Goal: Find specific page/section: Find specific page/section

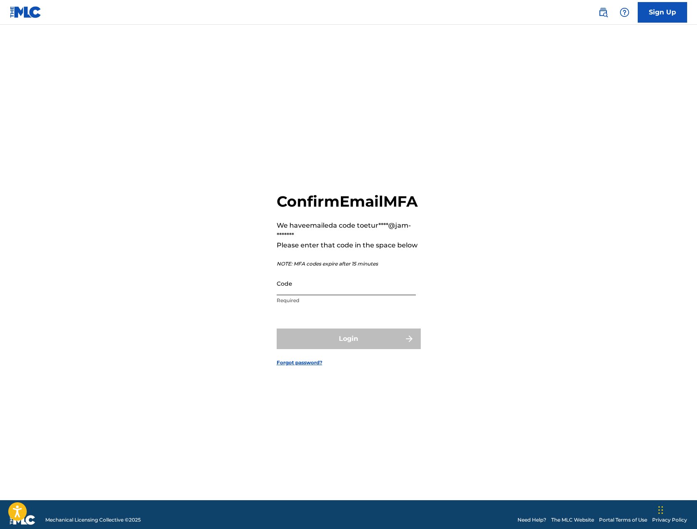
click at [364, 295] on input "Code" at bounding box center [346, 283] width 139 height 23
paste input "750565"
type input "750565"
click at [362, 345] on button "Login" at bounding box center [349, 339] width 144 height 21
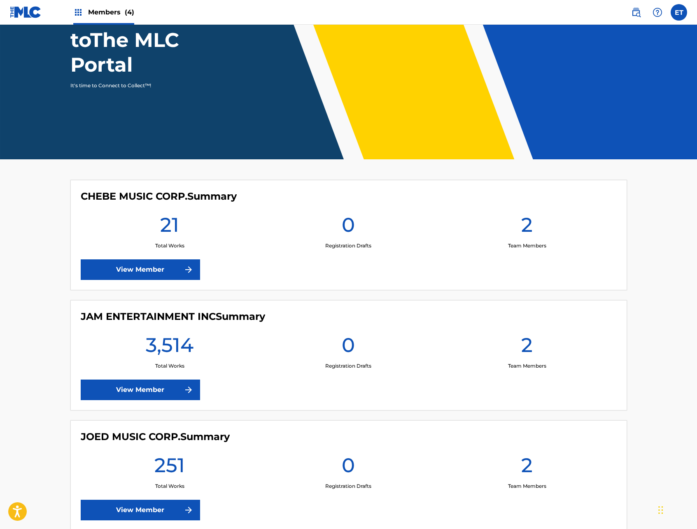
scroll to position [82, 0]
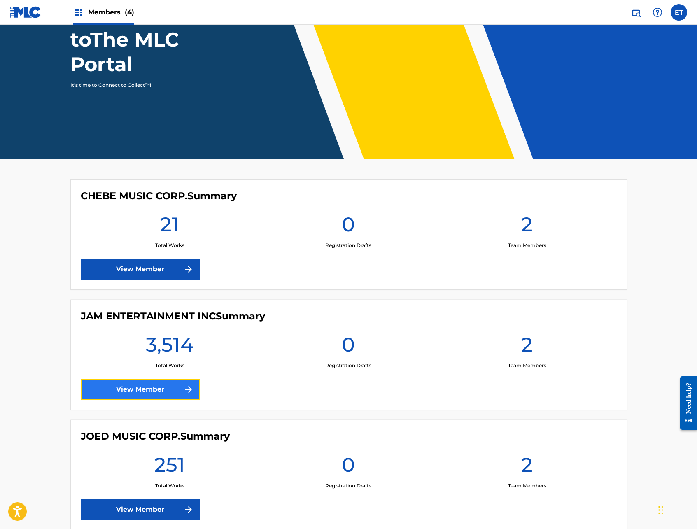
click at [136, 389] on link "View Member" at bounding box center [140, 389] width 119 height 21
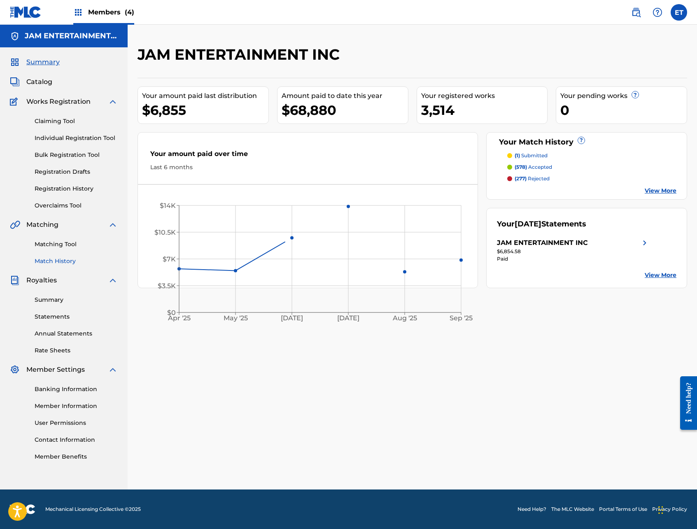
click at [50, 258] on link "Match History" at bounding box center [76, 261] width 83 height 9
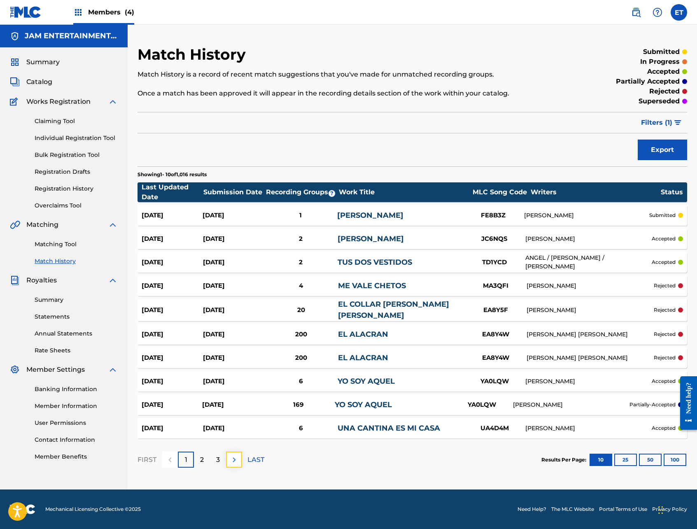
click at [237, 457] on img at bounding box center [234, 460] width 10 height 10
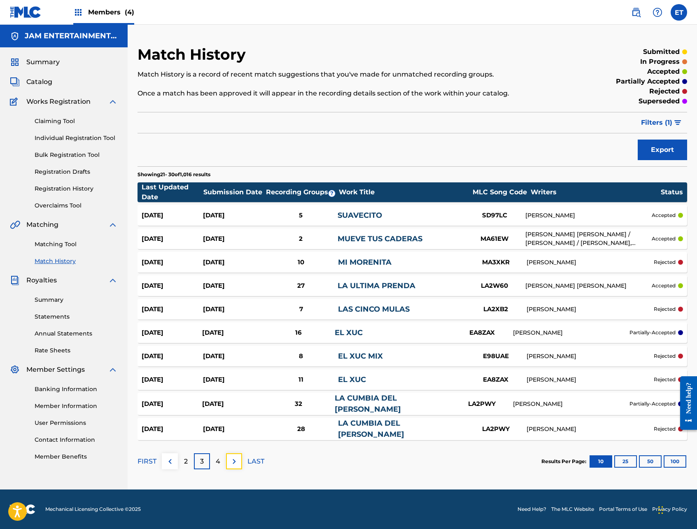
click at [237, 457] on img at bounding box center [234, 462] width 10 height 10
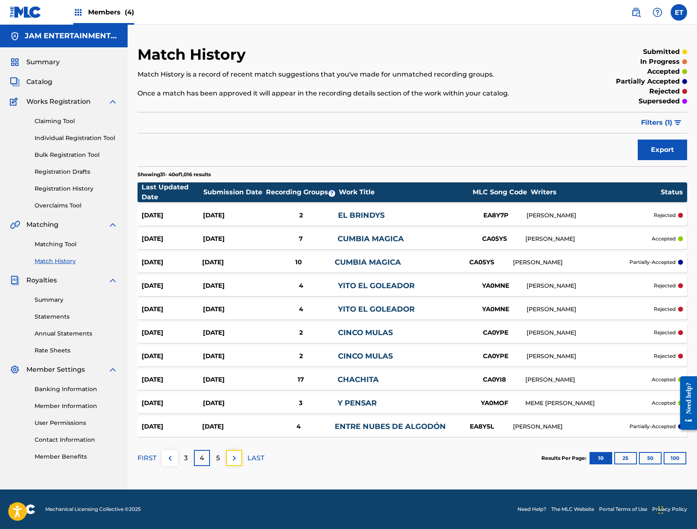
click at [237, 457] on img at bounding box center [234, 459] width 10 height 10
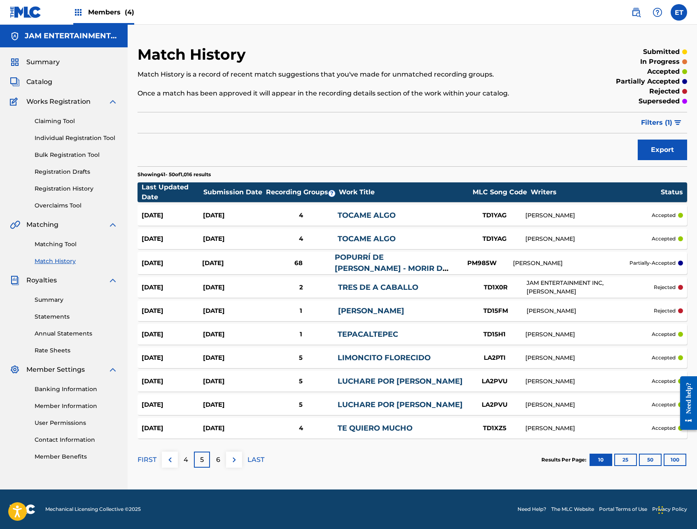
click at [390, 260] on link "POPURRÍ DE [PERSON_NAME] - MORIR DE AMOR / HAZME OLVIDARLA / UNA VEZ MAS" at bounding box center [391, 274] width 113 height 42
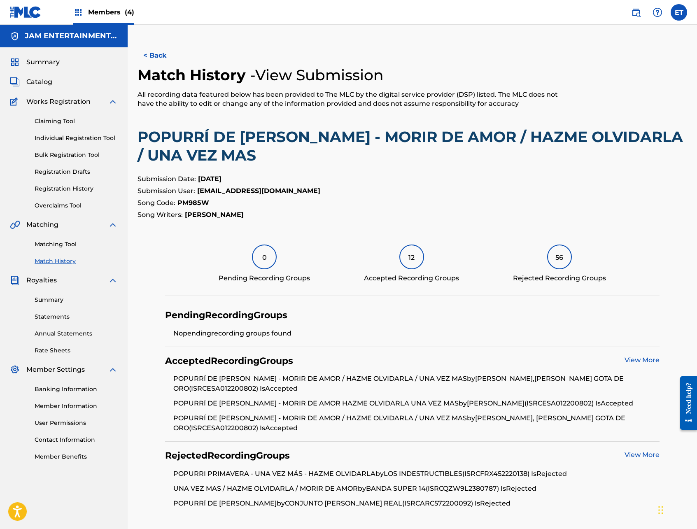
scroll to position [78, 0]
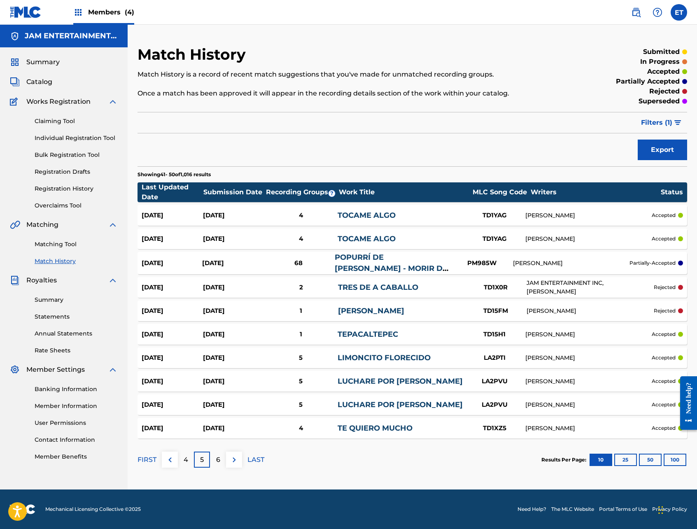
click at [117, 16] on span "Members (4)" at bounding box center [111, 11] width 46 height 9
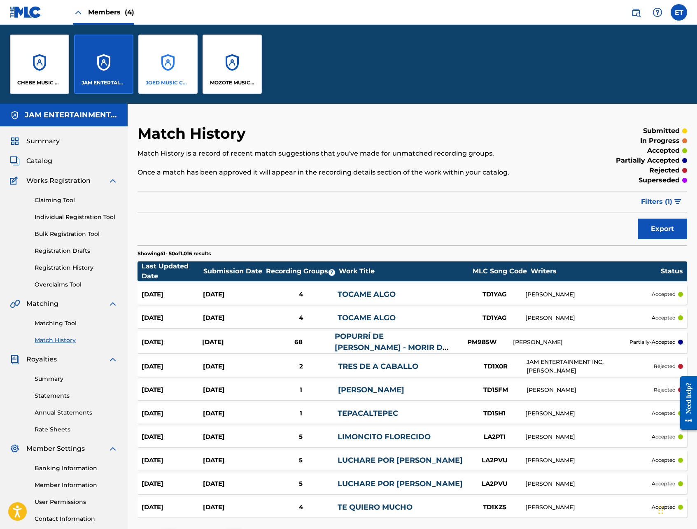
click at [171, 81] on p "JOED MUSIC CORP." at bounding box center [168, 82] width 45 height 7
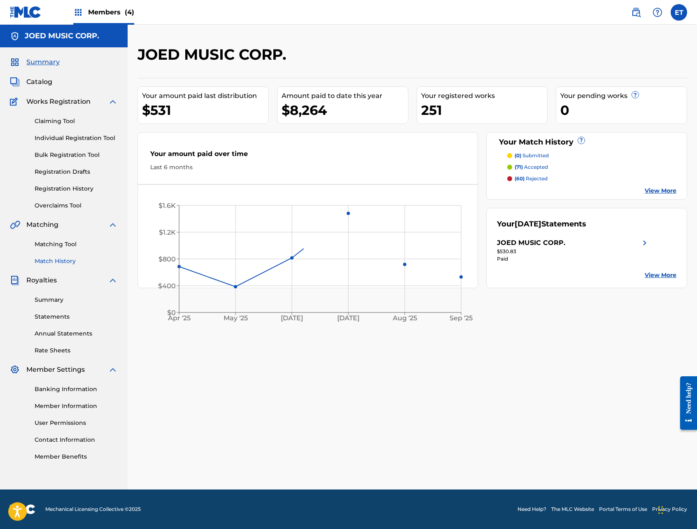
click at [53, 264] on link "Match History" at bounding box center [76, 261] width 83 height 9
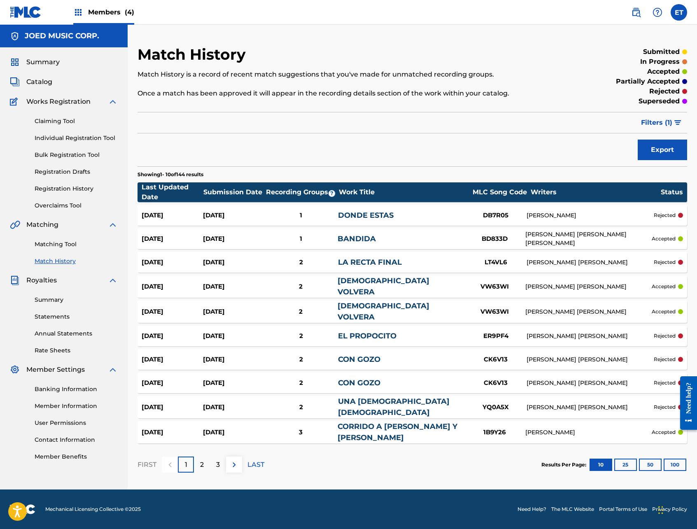
click at [371, 242] on link "BANDIDA" at bounding box center [357, 238] width 38 height 9
click at [375, 286] on link "[DEMOGRAPHIC_DATA] VOLVERA" at bounding box center [384, 286] width 92 height 20
click at [237, 460] on img at bounding box center [234, 465] width 10 height 10
click at [236, 460] on img at bounding box center [234, 465] width 10 height 10
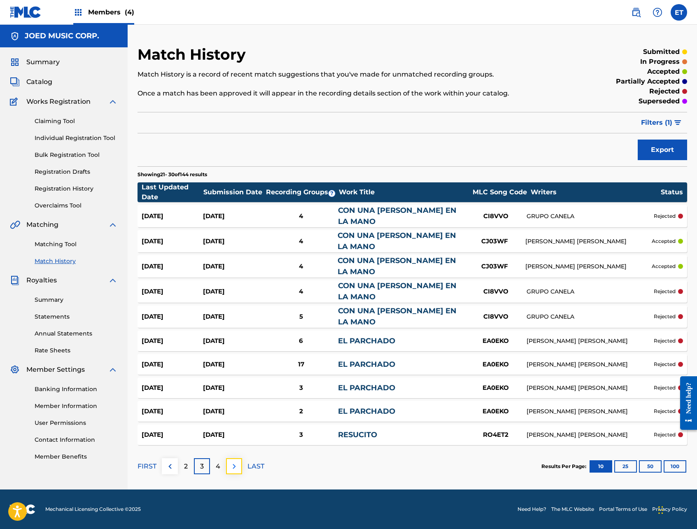
click at [231, 462] on img at bounding box center [234, 467] width 10 height 10
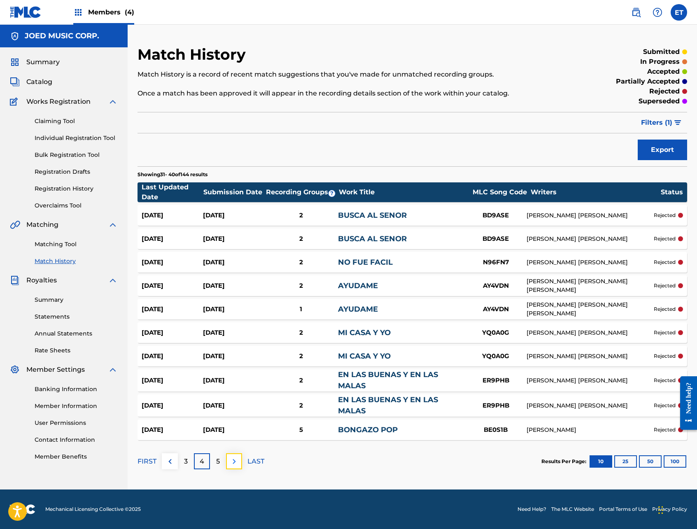
click at [235, 465] on img at bounding box center [234, 462] width 10 height 10
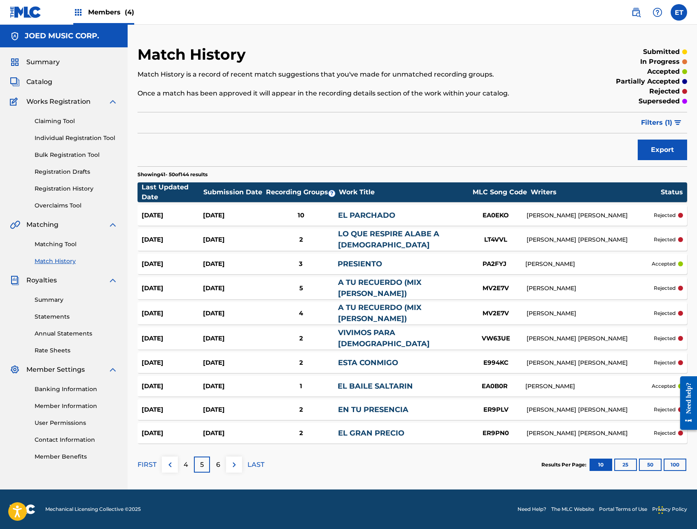
click at [118, 14] on span "Members (4)" at bounding box center [111, 11] width 46 height 9
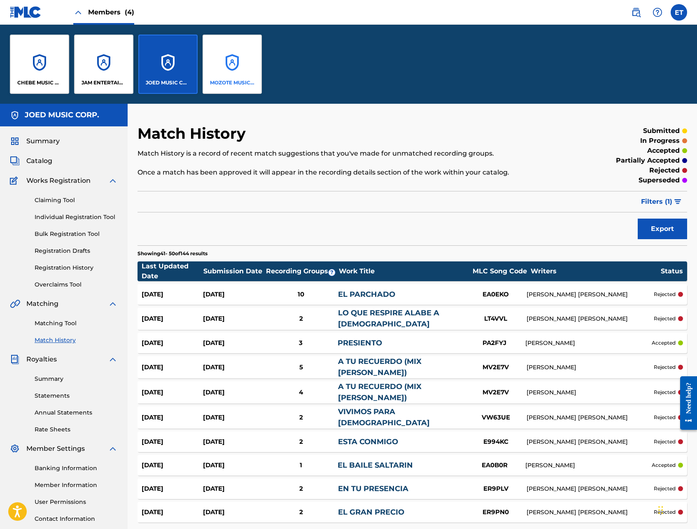
click at [229, 73] on div "MOZOTE MUSIC CORP." at bounding box center [232, 64] width 59 height 59
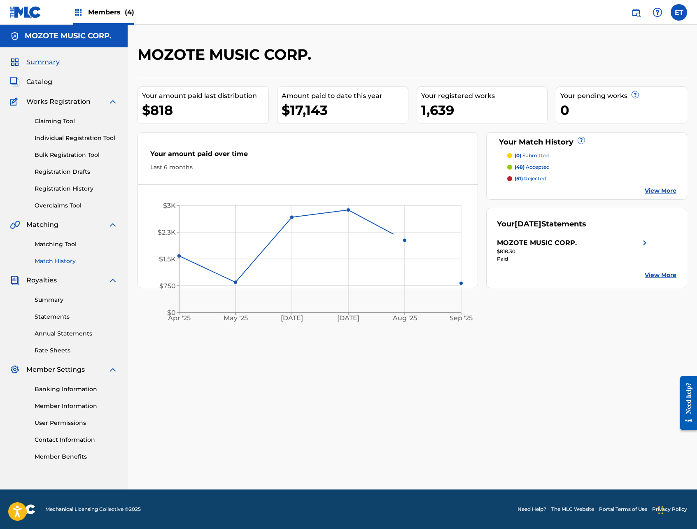
click at [58, 262] on link "Match History" at bounding box center [76, 261] width 83 height 9
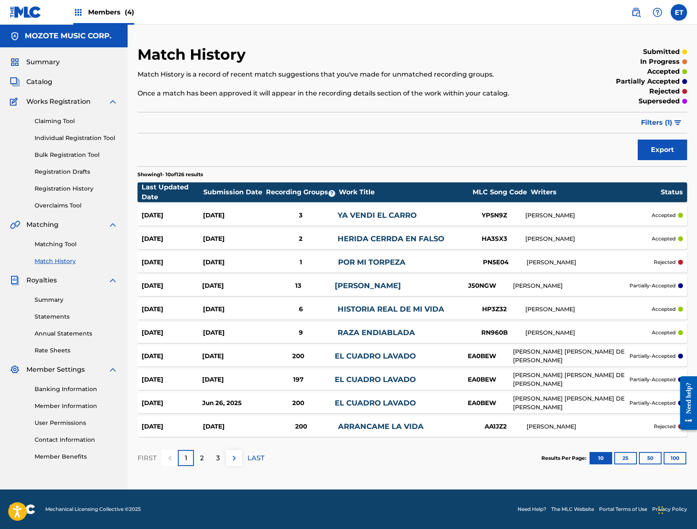
click at [359, 355] on link "EL CUADRO LAVADO" at bounding box center [375, 356] width 81 height 9
click at [232, 456] on img at bounding box center [234, 459] width 10 height 10
drag, startPoint x: 238, startPoint y: 460, endPoint x: 248, endPoint y: 450, distance: 14.3
click at [238, 460] on img at bounding box center [234, 459] width 10 height 10
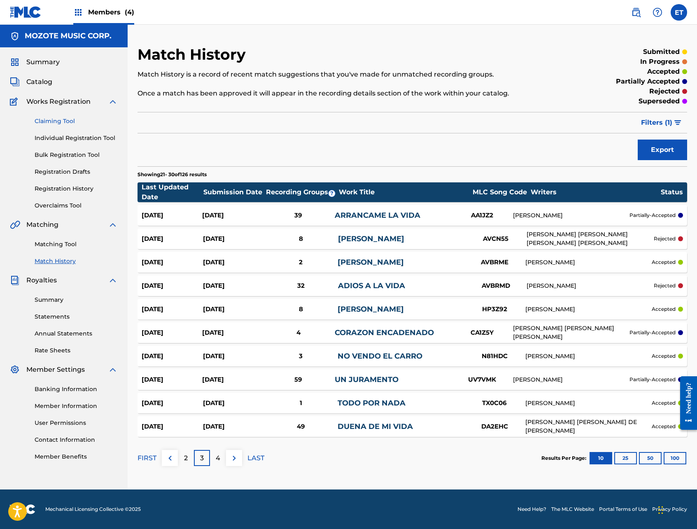
click at [57, 122] on link "Claiming Tool" at bounding box center [76, 121] width 83 height 9
